Goal: Task Accomplishment & Management: Use online tool/utility

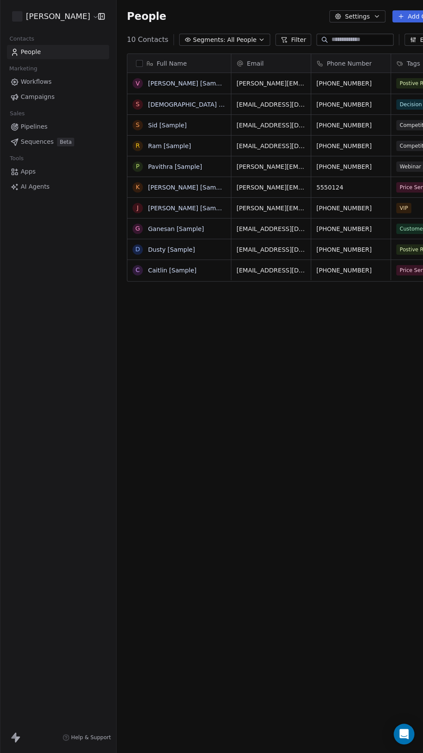
scroll to position [712, 356]
click at [73, 190] on link "AI Agents" at bounding box center [58, 187] width 102 height 14
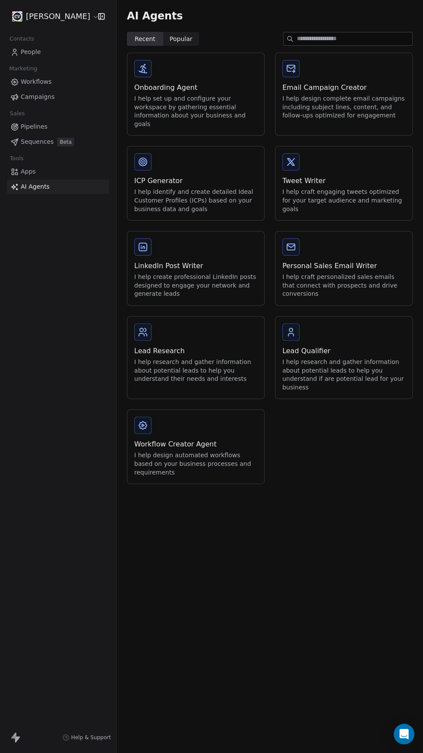
click at [353, 273] on div "I help craft personalized sales emails that connect with prospects and drive co…" at bounding box center [343, 285] width 123 height 25
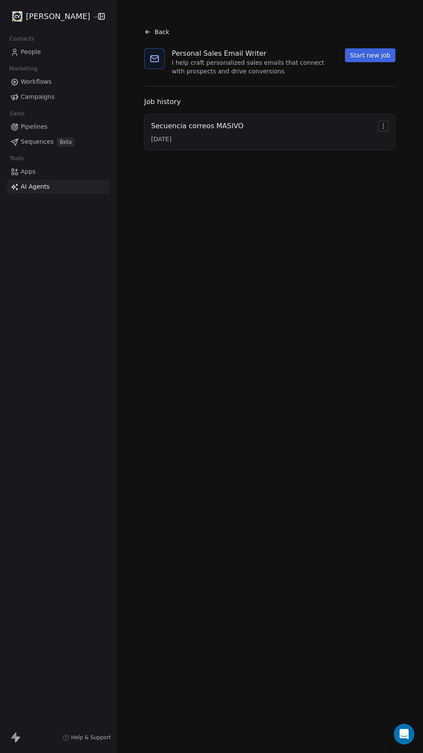
click at [326, 141] on div "Secuencia correos MASIVO [DATE]" at bounding box center [269, 132] width 237 height 22
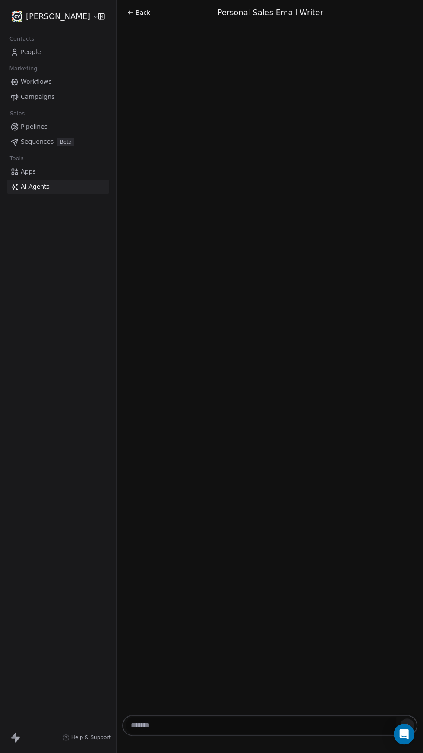
click at [288, 142] on div "Back Personal Sales Email Writer" at bounding box center [270, 376] width 306 height 753
